Goal: Task Accomplishment & Management: Complete application form

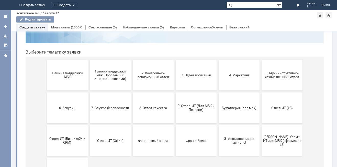
scroll to position [51, 0]
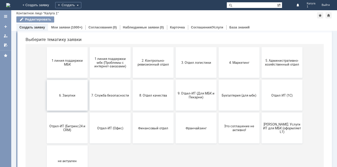
click at [68, 96] on span "6. Закупки" at bounding box center [67, 95] width 38 height 4
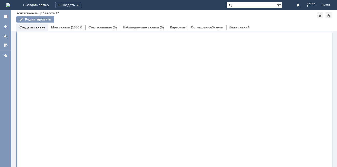
scroll to position [0, 0]
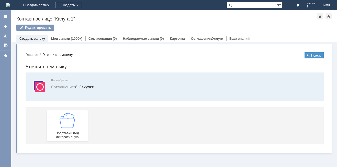
click at [37, 54] on button "Главная" at bounding box center [32, 54] width 13 height 5
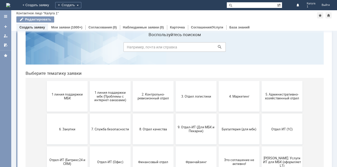
scroll to position [26, 0]
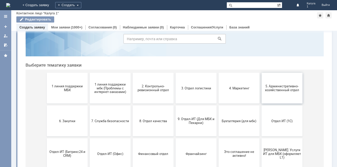
click at [278, 89] on span "5. Административно-хозяйственный отдел" at bounding box center [282, 88] width 38 height 8
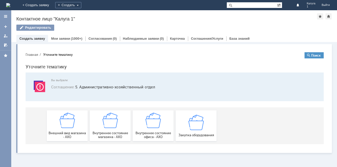
scroll to position [0, 0]
click at [195, 122] on img at bounding box center [196, 121] width 15 height 15
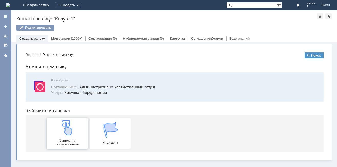
click at [62, 136] on div "Запрос на обслуживание" at bounding box center [67, 133] width 38 height 26
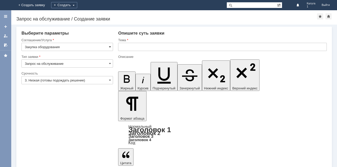
click at [110, 48] on span at bounding box center [110, 47] width 2 height 4
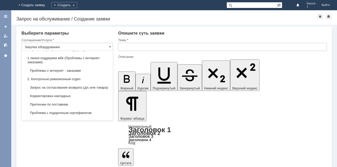
scroll to position [41, 0]
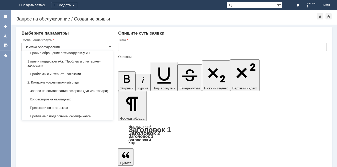
click at [105, 46] on input "Закупка оборудования" at bounding box center [68, 47] width 92 height 8
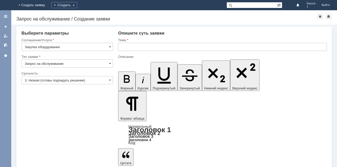
click at [113, 140] on div "Внимание! Выберите параметры Соглашение/Услуга Закупка оборудования Тип заявки …" at bounding box center [174, 96] width 326 height 142
type input "Закупка оборудования"
click at [110, 64] on span at bounding box center [110, 63] width 2 height 4
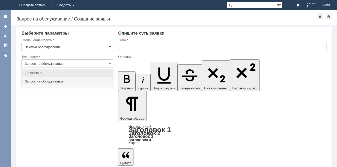
click at [79, 83] on span "Запрос на обслуживание" at bounding box center [67, 81] width 85 height 4
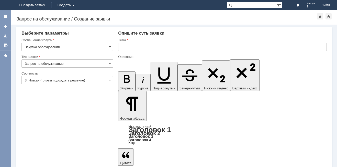
type input "Запрос на обслуживание"
click at [110, 80] on span at bounding box center [110, 80] width 2 height 4
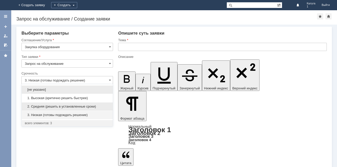
click at [95, 105] on span "2. Средняя (решить в установленные сроки)" at bounding box center [67, 106] width 85 height 4
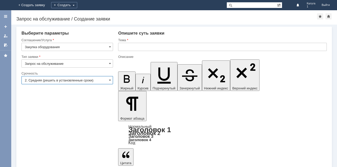
type input "2. Средняя (решить в установленные сроки)"
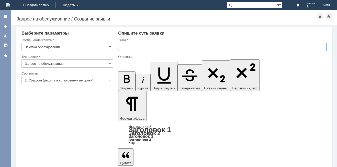
click at [130, 46] on input "text" at bounding box center [222, 47] width 209 height 8
type input "Рабочий смартфон"
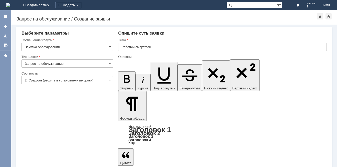
click at [111, 47] on span at bounding box center [110, 47] width 2 height 4
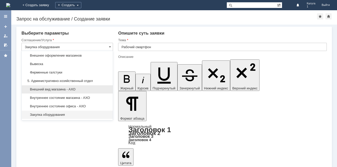
scroll to position [307, 0]
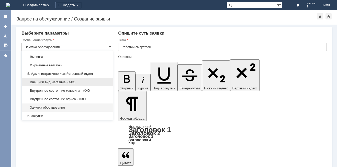
click at [75, 84] on span "Внешний вид магазина - АХО" at bounding box center [67, 82] width 85 height 4
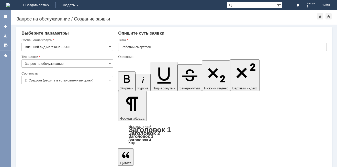
type input "Внешний вид магазина - АХО"
click at [159, 48] on input "Рабочий смартфон" at bounding box center [222, 47] width 209 height 8
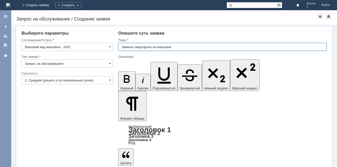
type input "Замена смартфона на магазине."
